Goal: Information Seeking & Learning: Learn about a topic

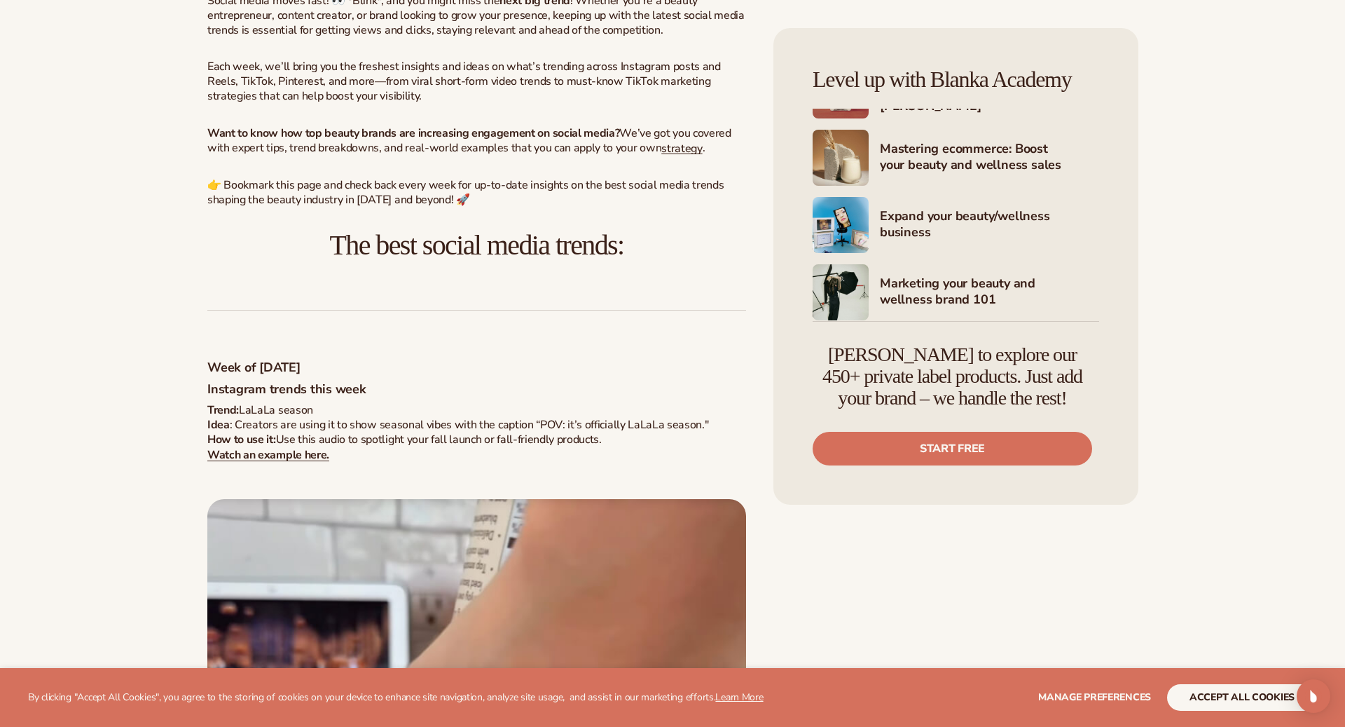
scroll to position [67, 0]
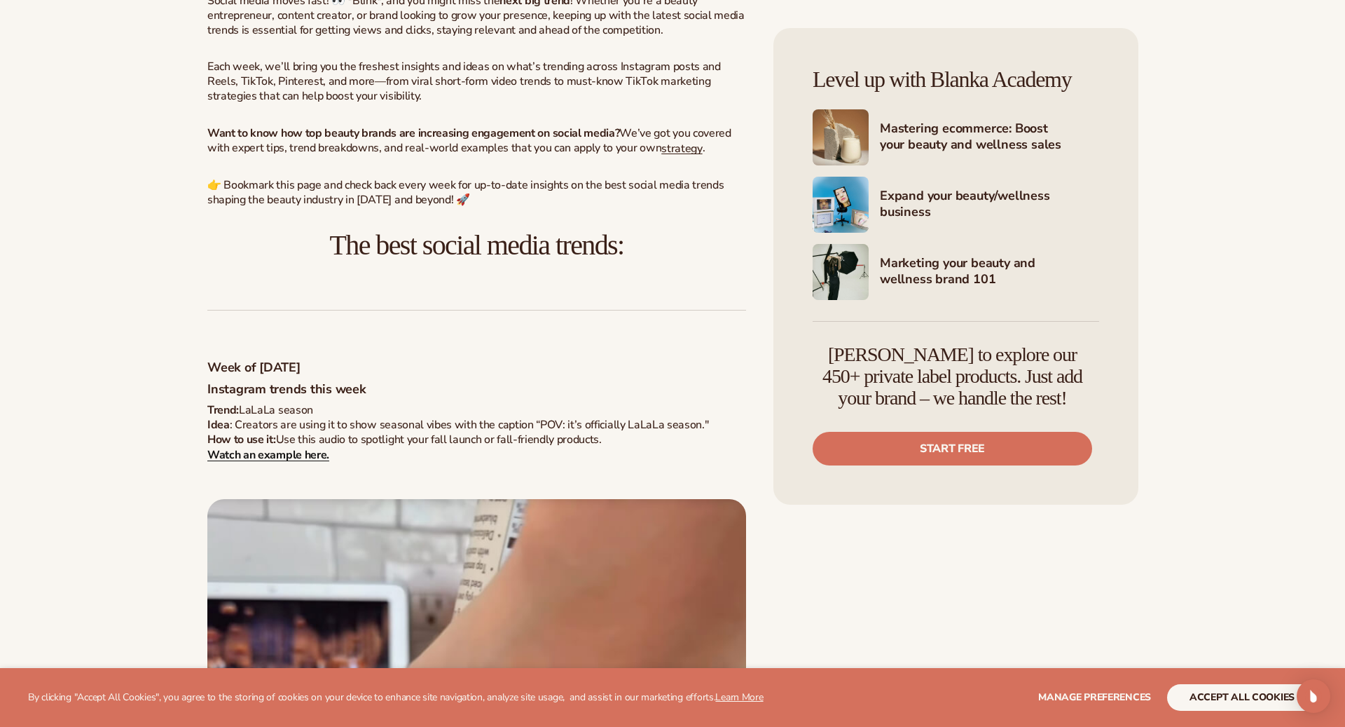
click at [294, 457] on strong "Watch an example here." at bounding box center [268, 454] width 122 height 15
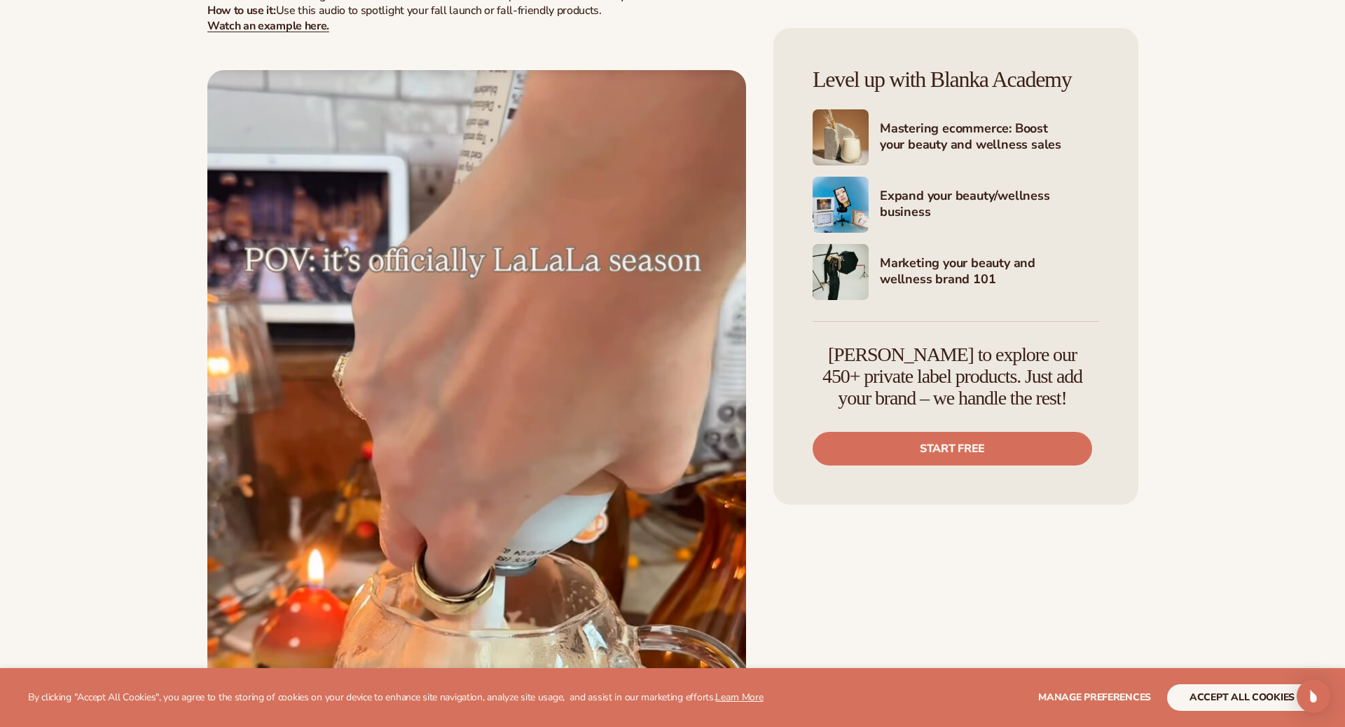
scroll to position [1147, 0]
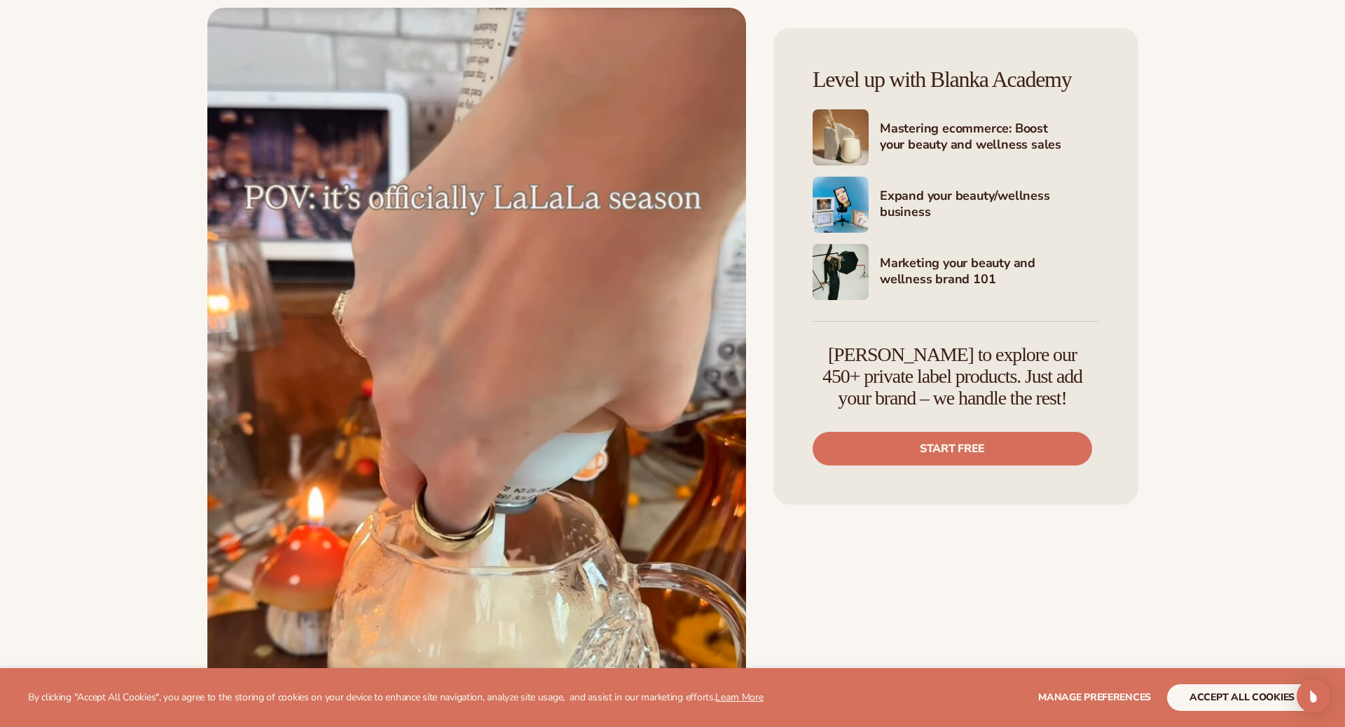
click at [478, 312] on img at bounding box center [476, 468] width 539 height 920
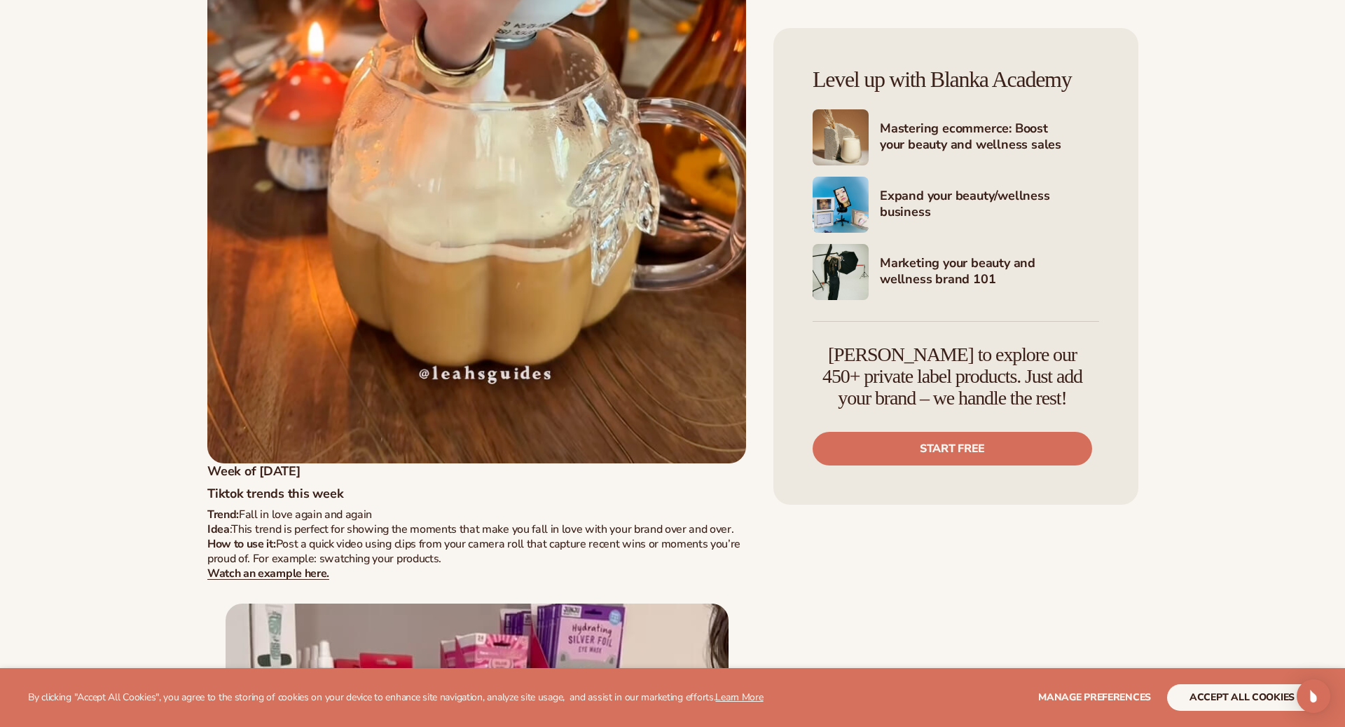
scroll to position [1756, 0]
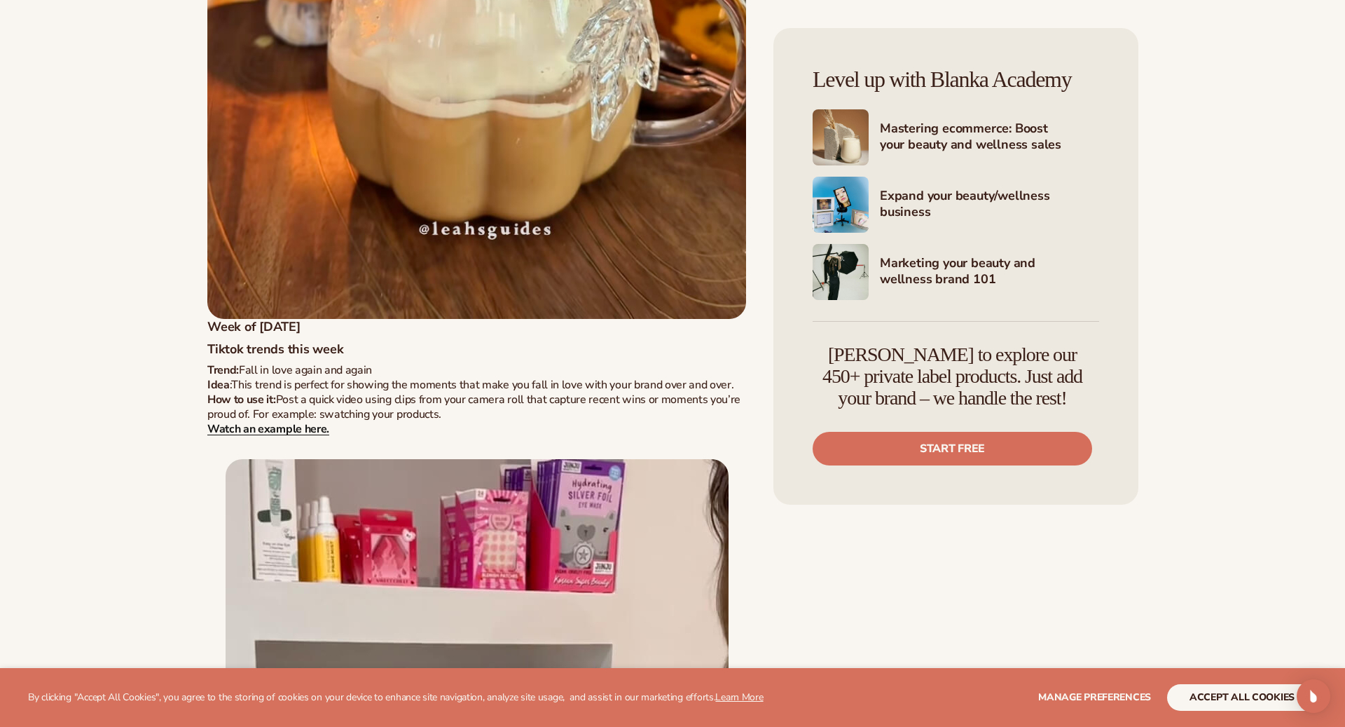
click at [287, 431] on strong "Watch an example here." at bounding box center [268, 428] width 122 height 15
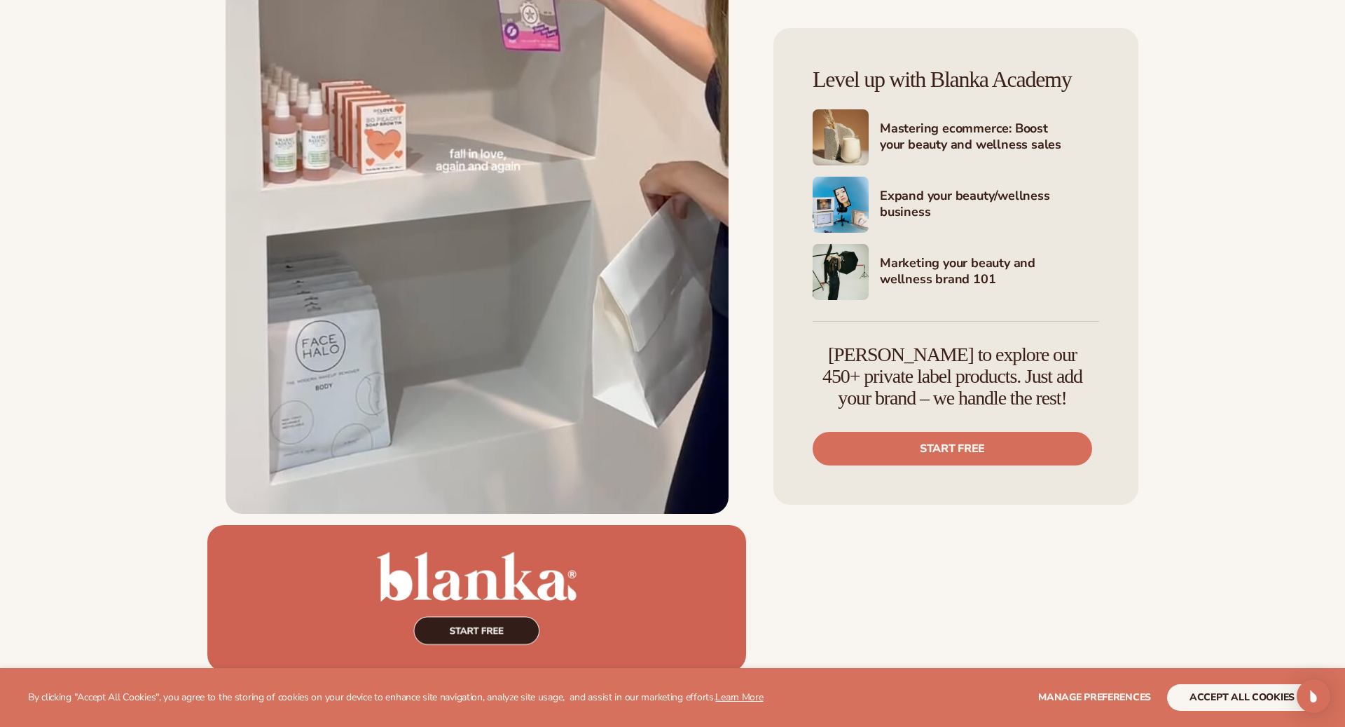
click at [397, 140] on img at bounding box center [477, 113] width 503 height 802
